Goal: Browse casually: Explore the website without a specific task or goal

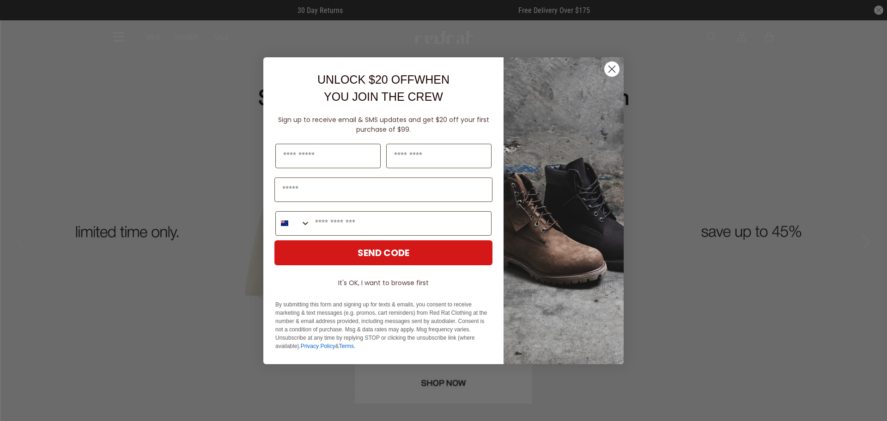
click at [592, 69] on img "POPUP Form" at bounding box center [564, 210] width 120 height 307
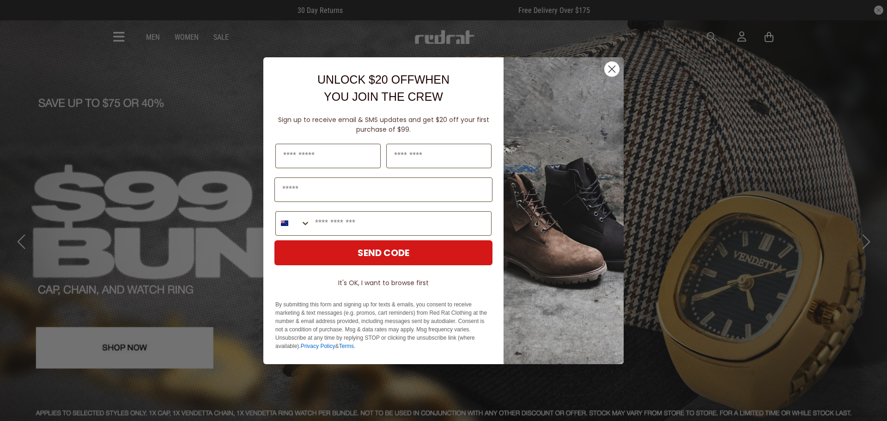
click at [613, 70] on circle "Close dialog" at bounding box center [612, 68] width 15 height 15
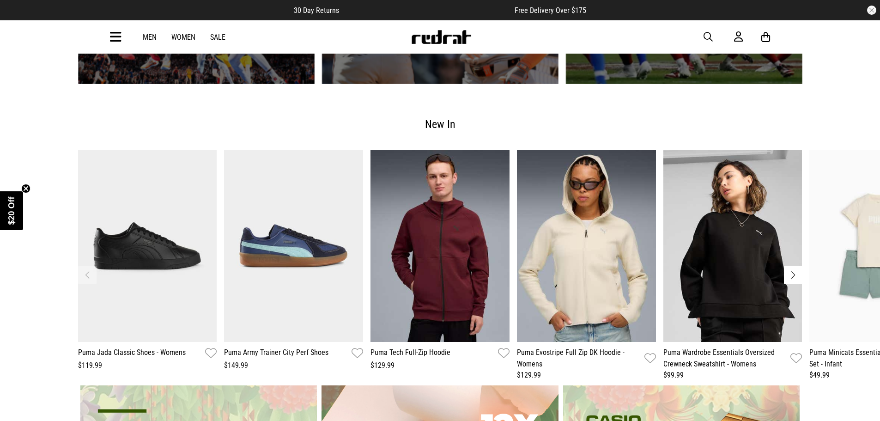
scroll to position [1799, 0]
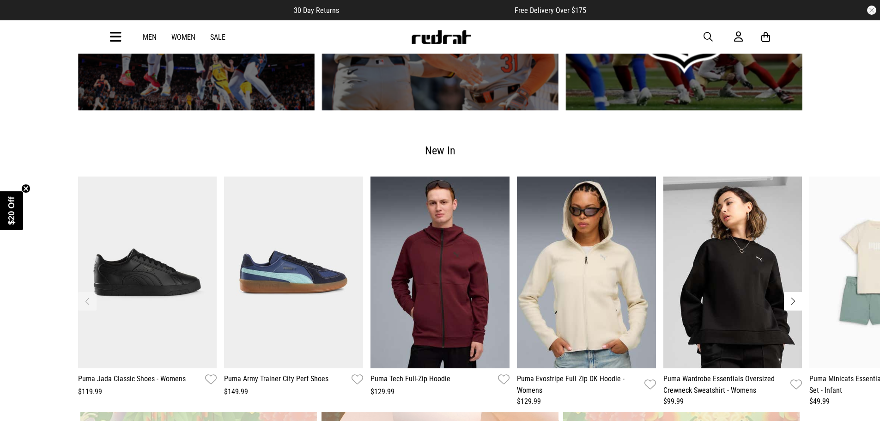
click at [797, 292] on button "Next slide" at bounding box center [793, 301] width 18 height 18
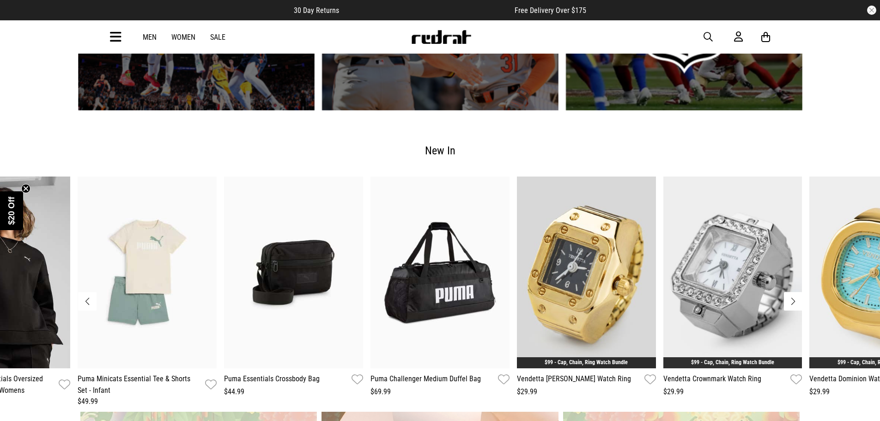
click at [791, 292] on button "Next slide" at bounding box center [793, 301] width 18 height 18
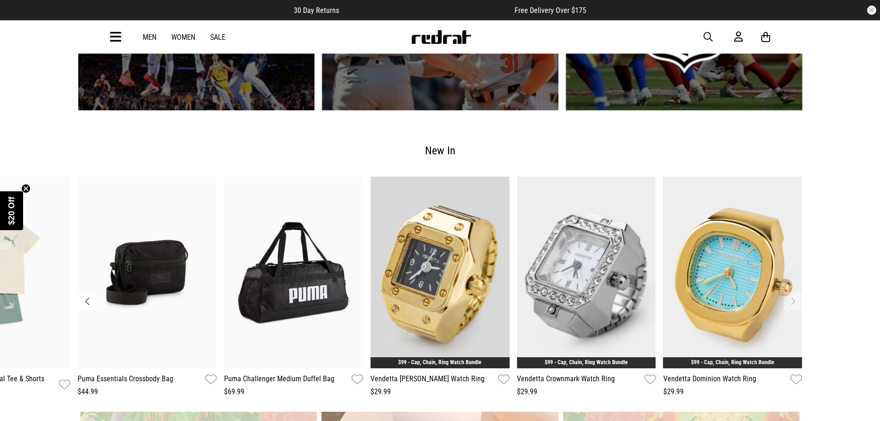
drag, startPoint x: 887, startPoint y: 242, endPoint x: 887, endPoint y: 228, distance: 13.9
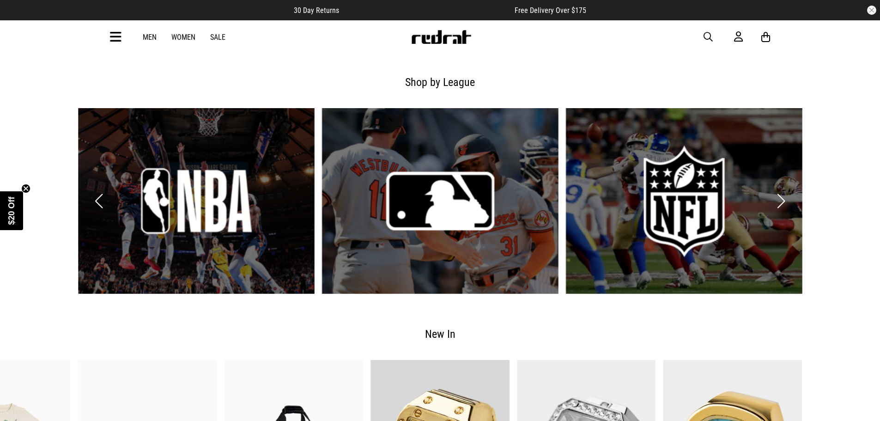
scroll to position [1478, 0]
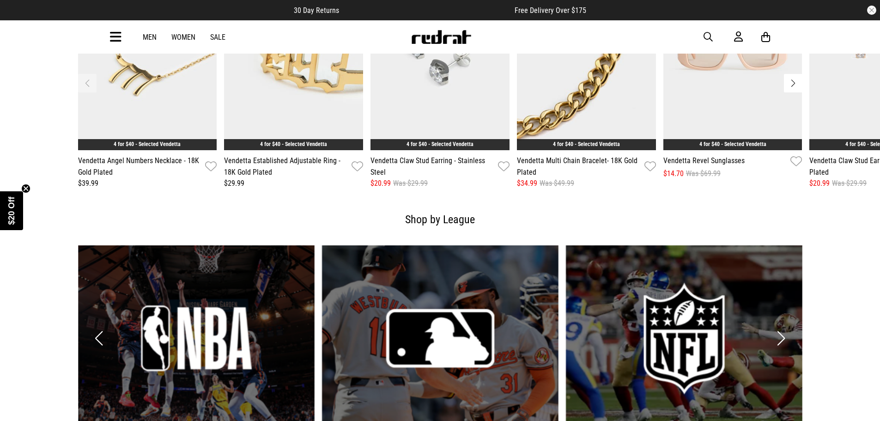
click at [433, 298] on link "2 / 6" at bounding box center [440, 338] width 237 height 186
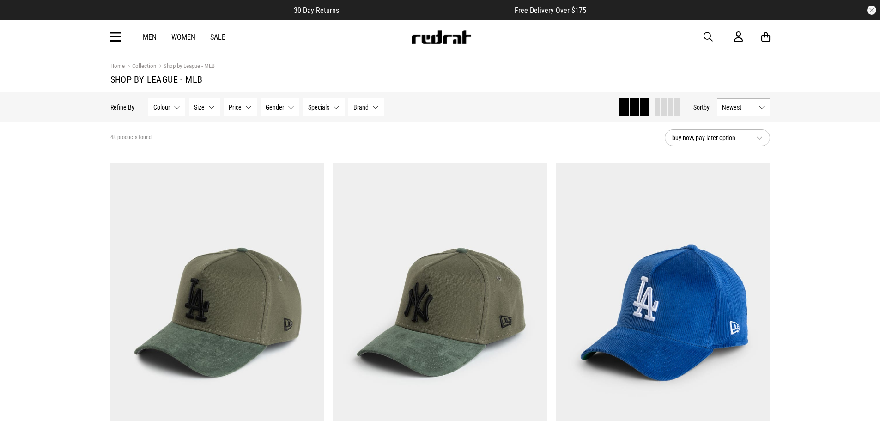
click at [156, 39] on link "Men" at bounding box center [150, 37] width 14 height 9
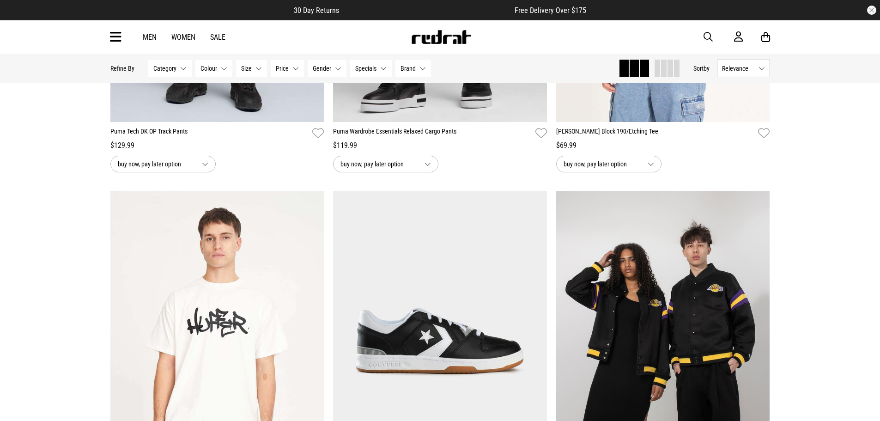
scroll to position [2534, 0]
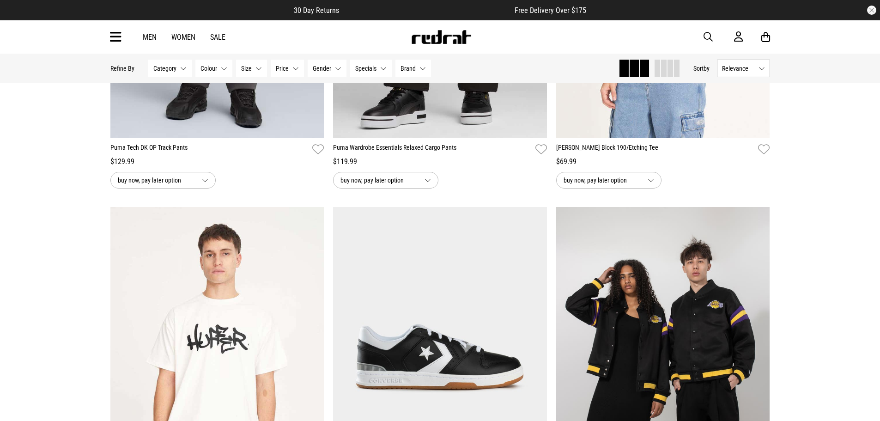
drag, startPoint x: 878, startPoint y: 323, endPoint x: 879, endPoint y: 341, distance: 18.5
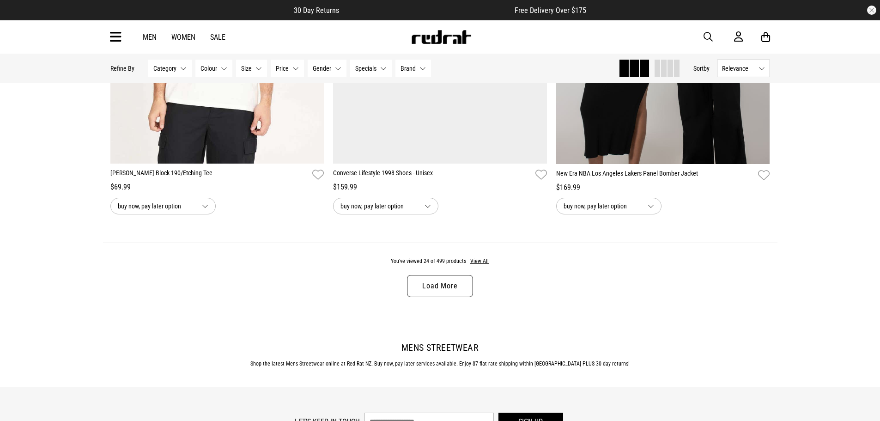
scroll to position [2884, 0]
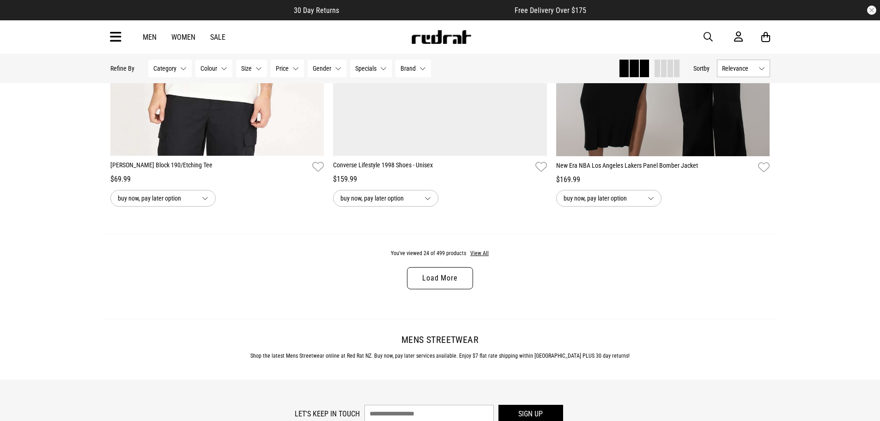
click at [452, 278] on link "Load More" at bounding box center [440, 278] width 66 height 22
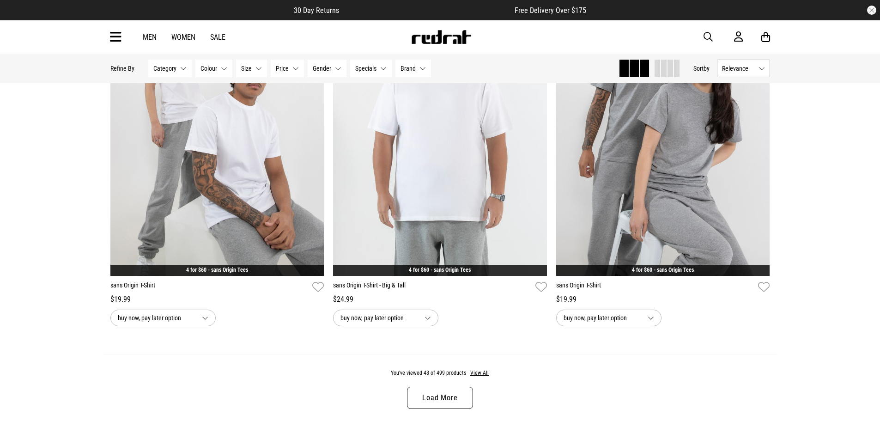
scroll to position [5725, 0]
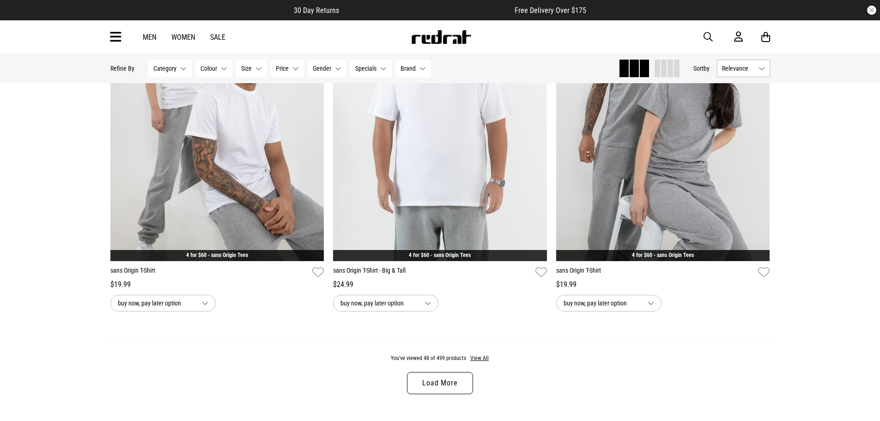
click at [457, 393] on link "Load More" at bounding box center [440, 383] width 66 height 22
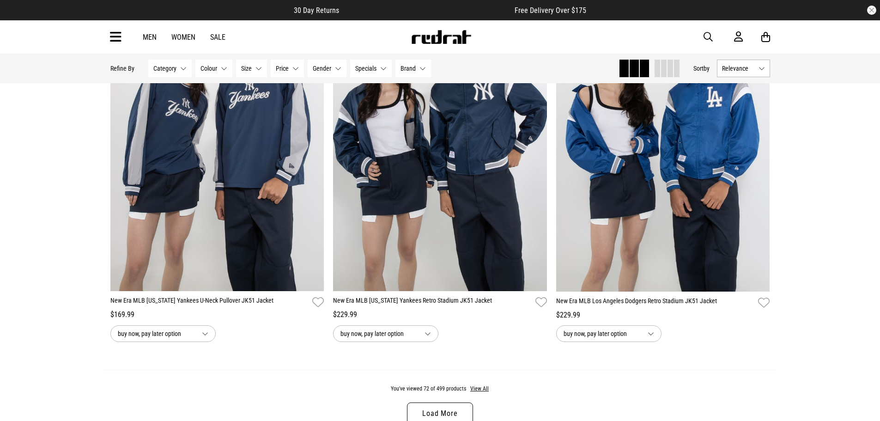
scroll to position [8899, 0]
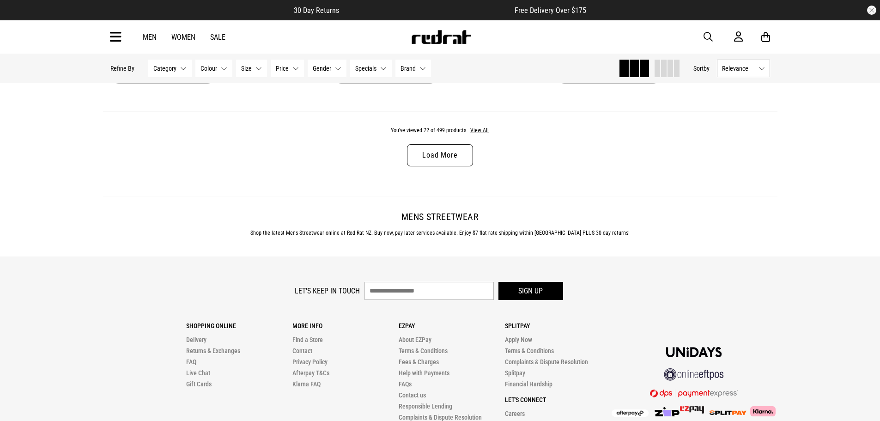
click at [442, 166] on link "Load More" at bounding box center [440, 155] width 66 height 22
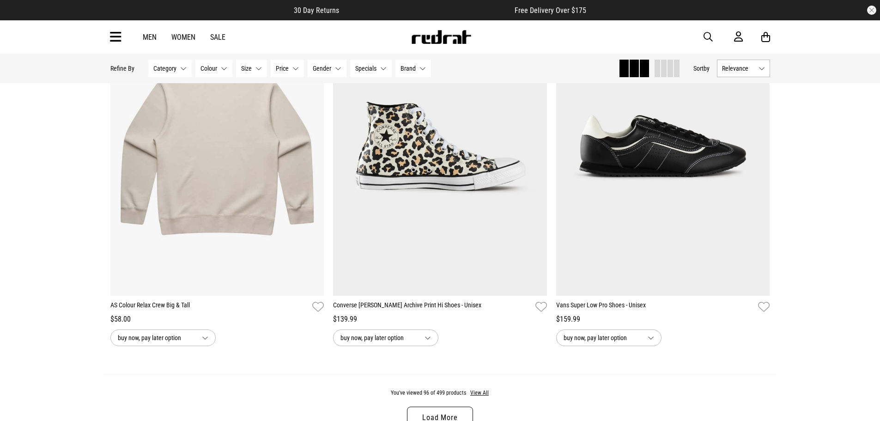
scroll to position [11613, 0]
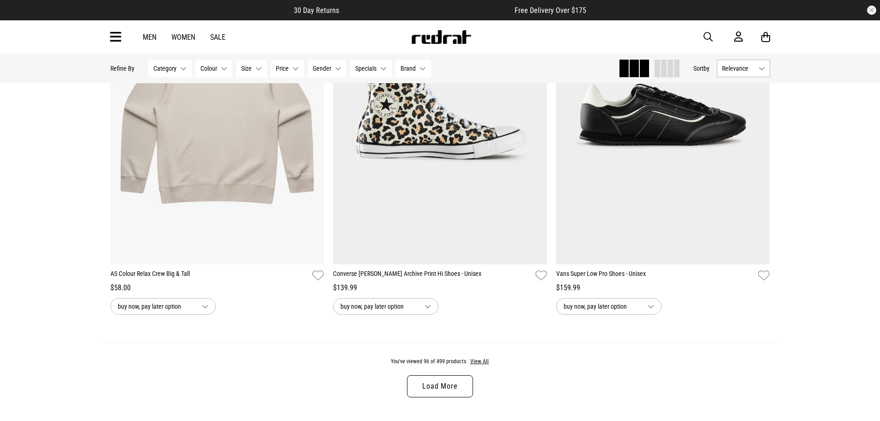
click at [463, 397] on link "Load More" at bounding box center [440, 386] width 66 height 22
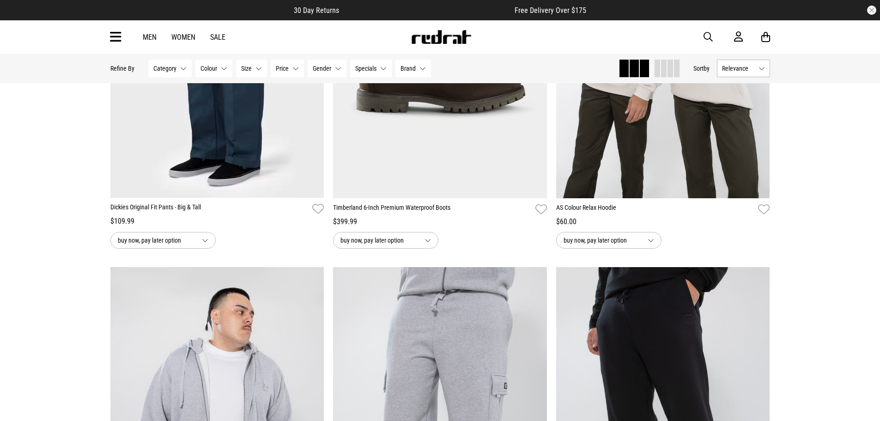
scroll to position [14482, 0]
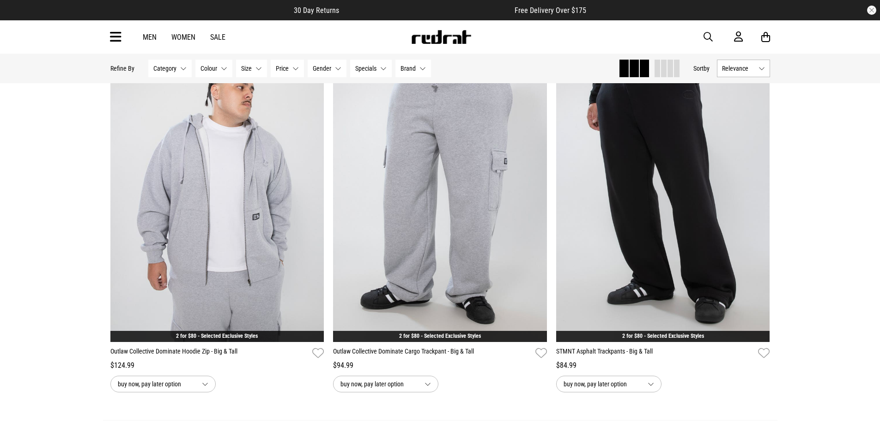
click at [153, 35] on link "Men" at bounding box center [150, 37] width 14 height 9
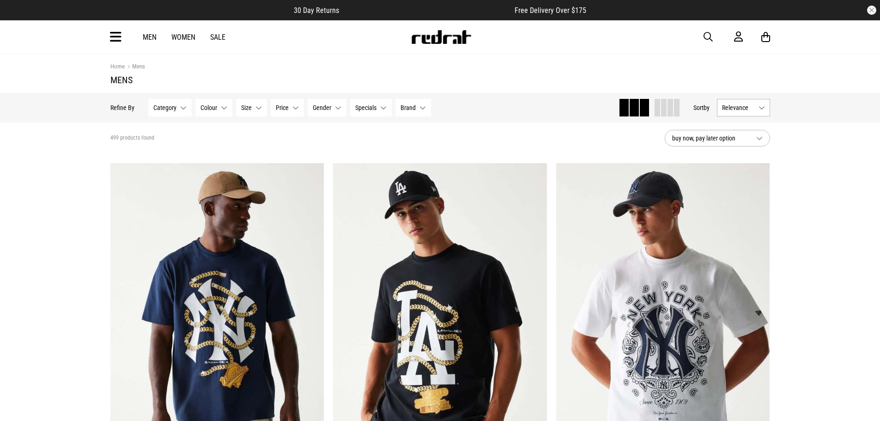
click at [218, 35] on link "Sale" at bounding box center [217, 37] width 15 height 9
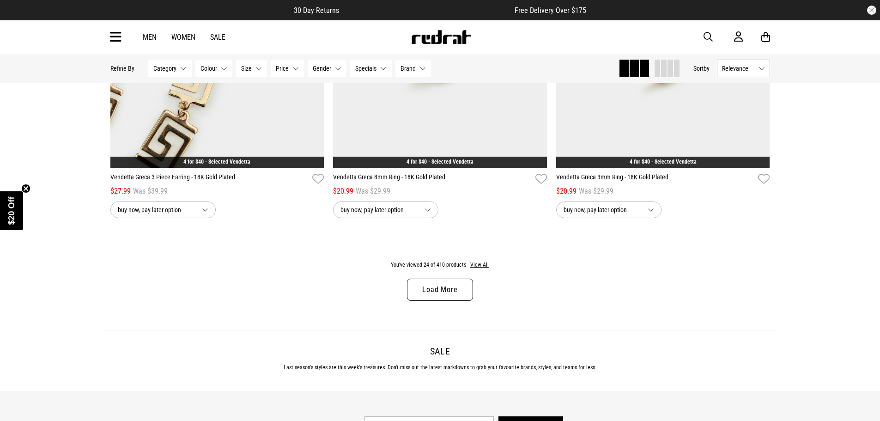
scroll to position [2896, 0]
